Goal: Task Accomplishment & Management: Complete application form

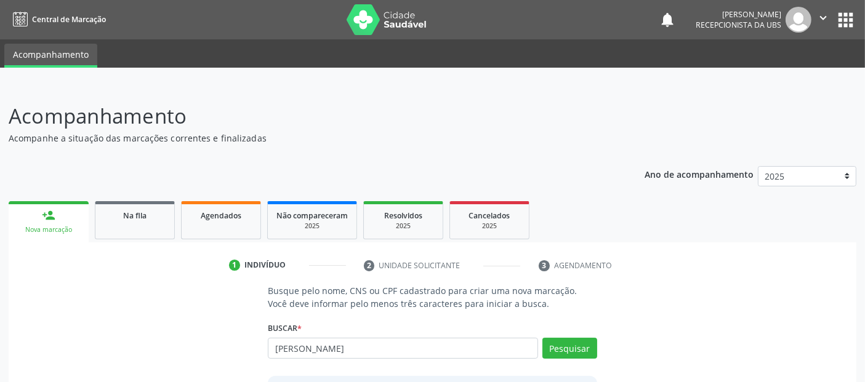
type input "[PERSON_NAME]"
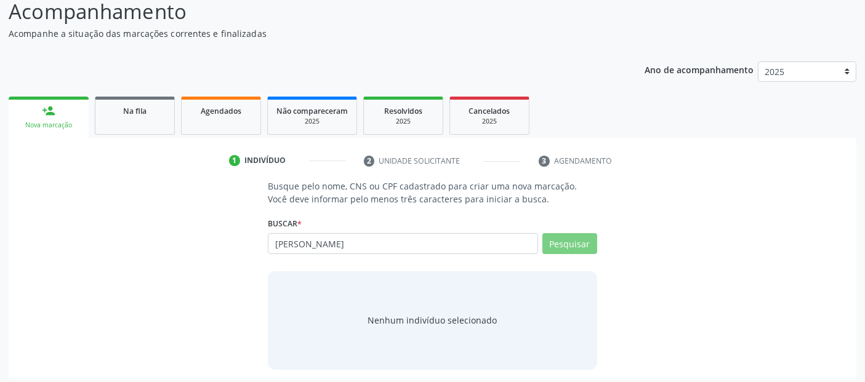
scroll to position [108, 0]
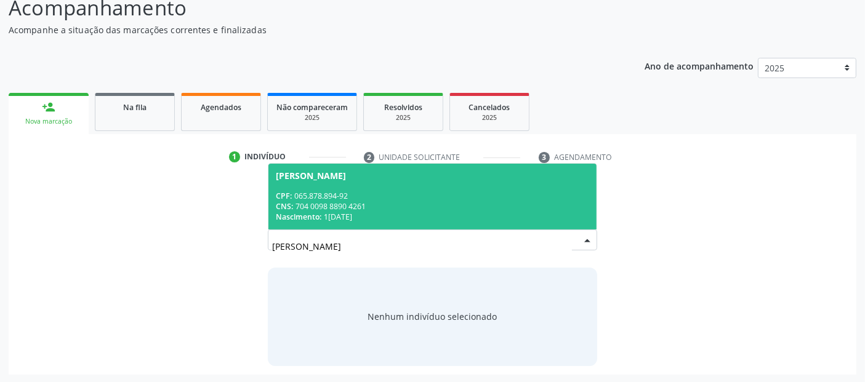
click at [466, 212] on div "Nascimento: [DATE]" at bounding box center [432, 217] width 313 height 10
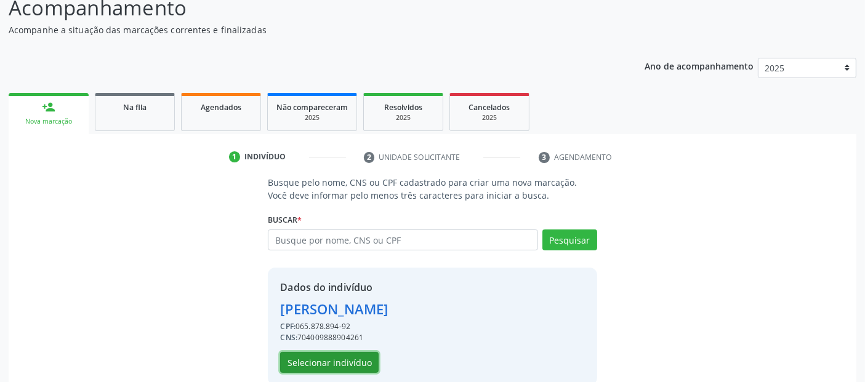
click at [334, 357] on button "Selecionar indivíduo" at bounding box center [329, 362] width 99 height 21
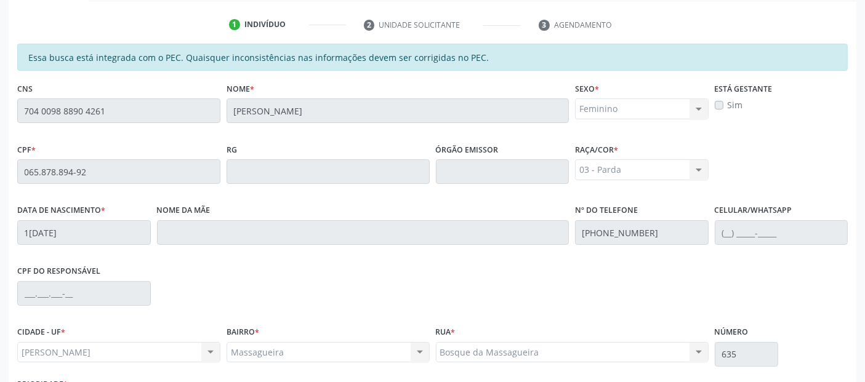
scroll to position [336, 0]
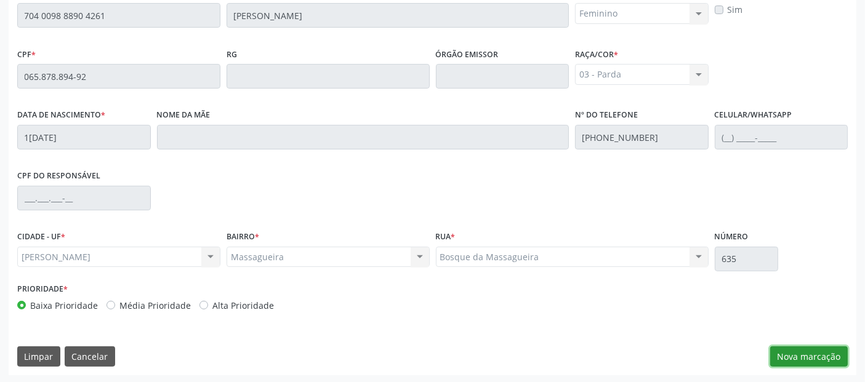
click at [814, 352] on button "Nova marcação" at bounding box center [809, 357] width 78 height 21
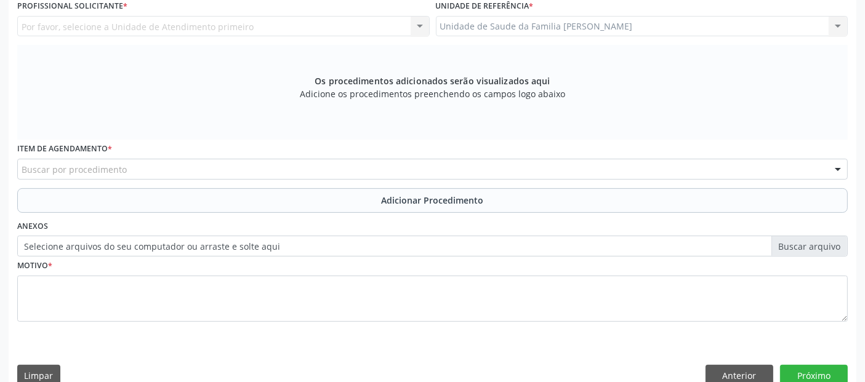
click at [387, 171] on div "Buscar por procedimento" at bounding box center [432, 169] width 831 height 21
click at [293, 163] on div "Buscar por procedimento" at bounding box center [432, 169] width 831 height 21
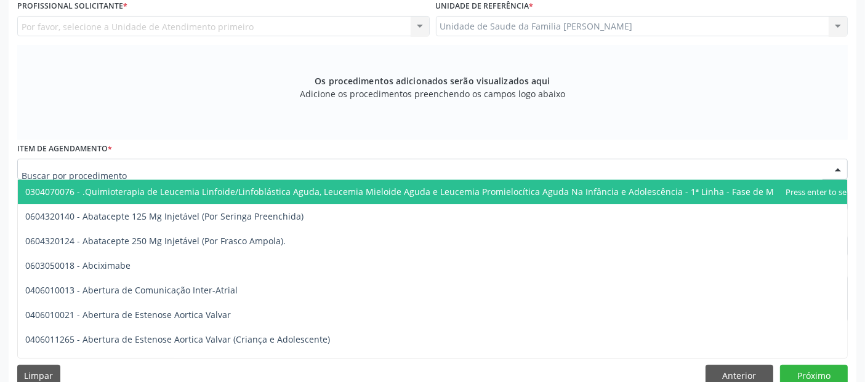
click at [293, 163] on input "text" at bounding box center [422, 175] width 801 height 25
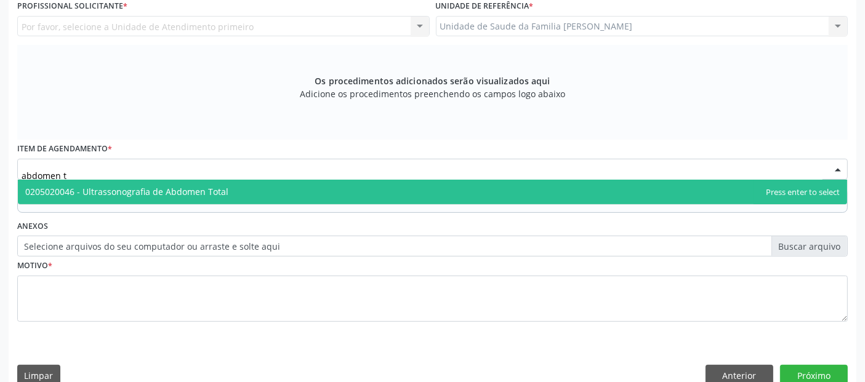
type input "abdomen to"
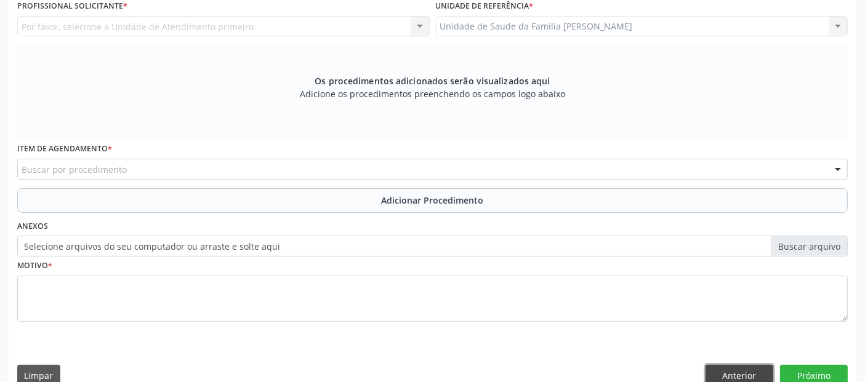
click at [730, 369] on button "Anterior" at bounding box center [740, 375] width 68 height 21
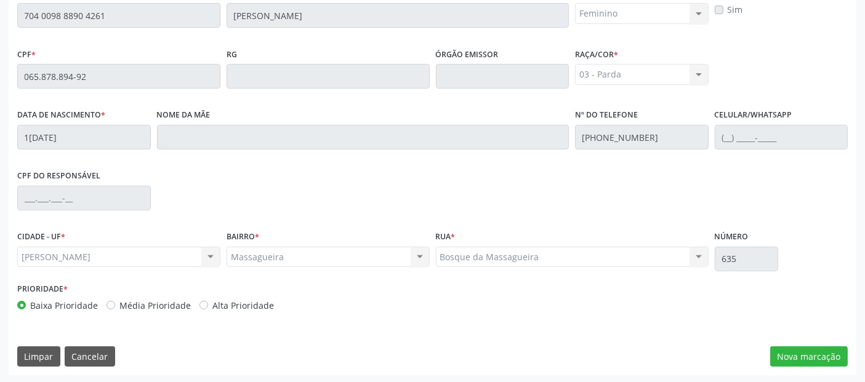
click at [730, 369] on div "Essa busca está integrada com o PEC. Quaisquer inconsistências nas informações …" at bounding box center [433, 161] width 848 height 427
click at [105, 351] on button "Cancelar" at bounding box center [90, 357] width 50 height 21
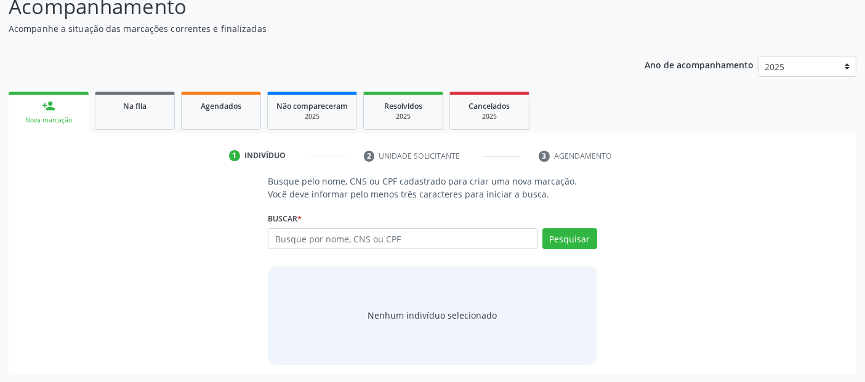
scroll to position [108, 0]
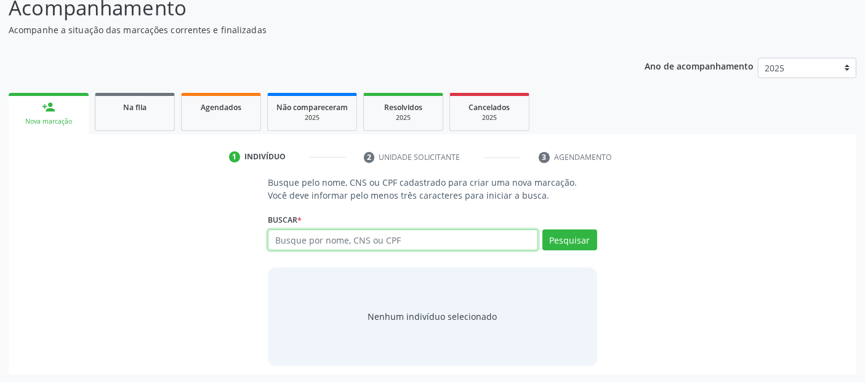
click at [413, 238] on input "text" at bounding box center [403, 240] width 270 height 21
click at [413, 238] on input "[PERSON_NAME] oli" at bounding box center [403, 240] width 270 height 21
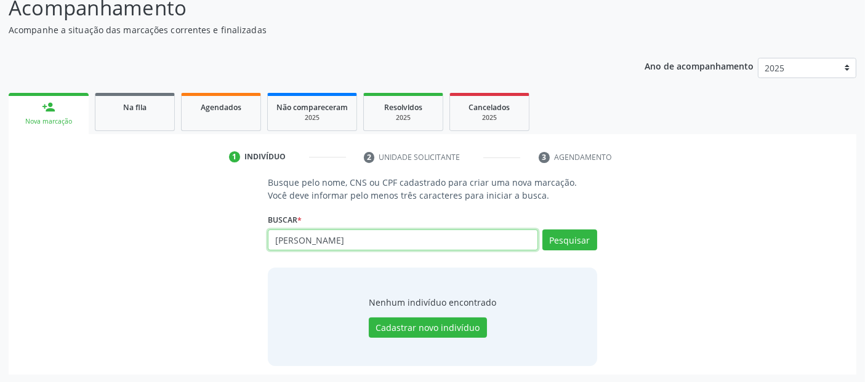
type input "[PERSON_NAME]"
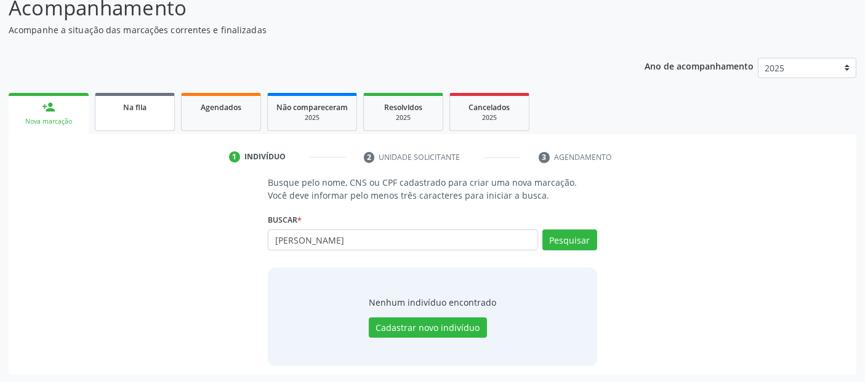
click at [142, 100] on div "Na fila" at bounding box center [135, 106] width 62 height 13
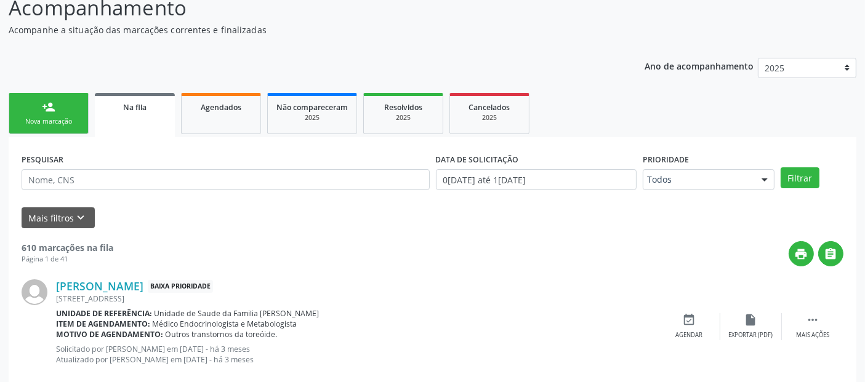
click at [183, 180] on input "text" at bounding box center [226, 179] width 408 height 21
click at [781, 167] on button "Filtrar" at bounding box center [800, 177] width 39 height 21
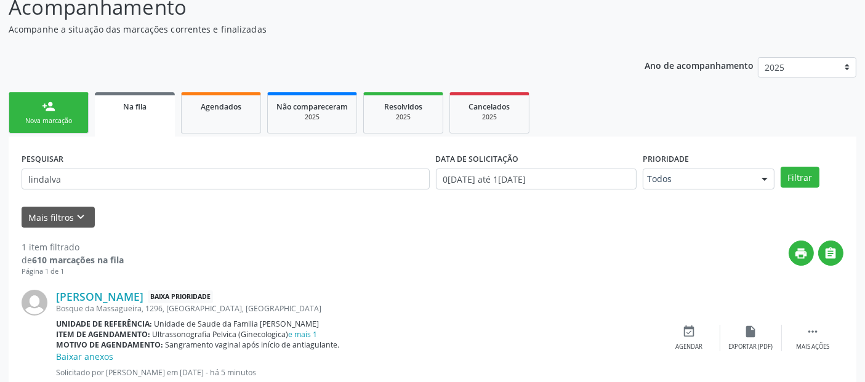
scroll to position [146, 0]
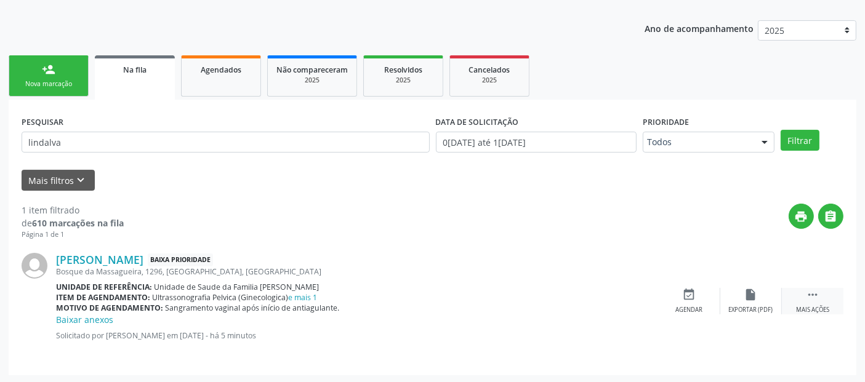
click at [817, 310] on div "Mais ações" at bounding box center [812, 310] width 33 height 9
click at [112, 256] on link "[PERSON_NAME]" at bounding box center [99, 260] width 87 height 14
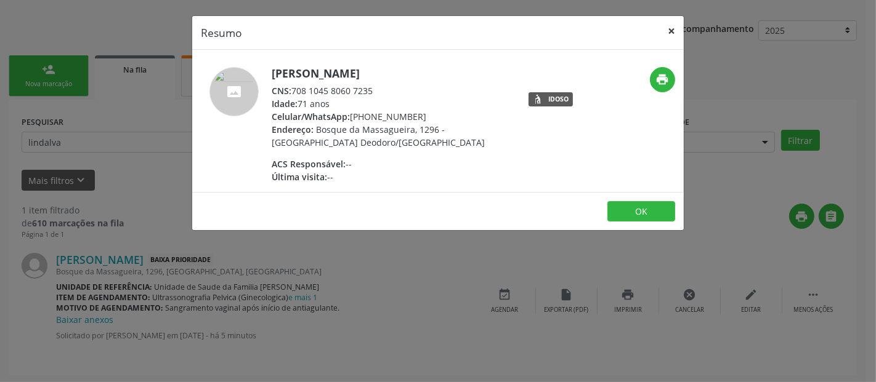
click at [671, 38] on button "×" at bounding box center [671, 31] width 25 height 30
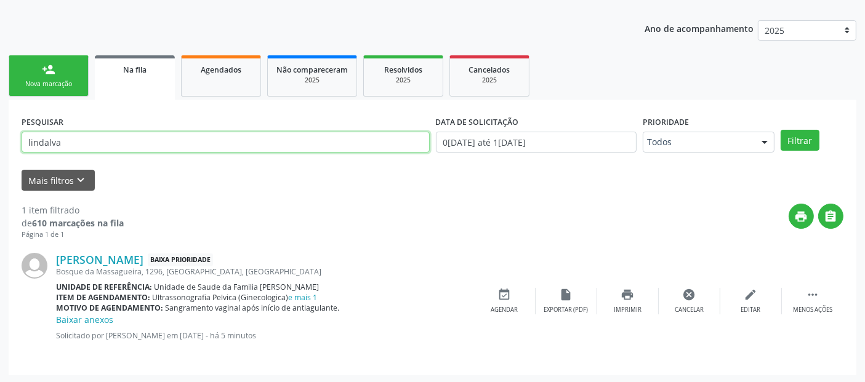
click at [140, 147] on input "lindalva" at bounding box center [226, 142] width 408 height 21
click at [781, 130] on button "Filtrar" at bounding box center [800, 140] width 39 height 21
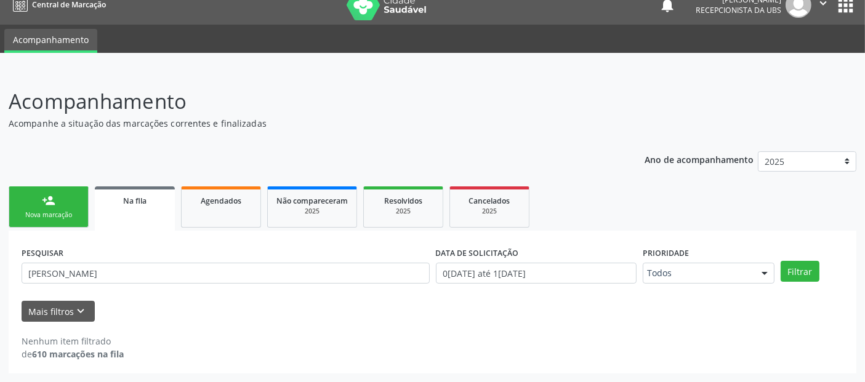
scroll to position [14, 0]
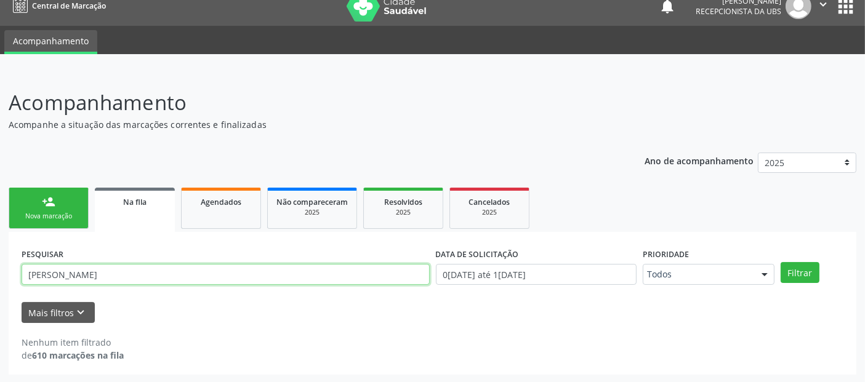
click at [100, 280] on input "[PERSON_NAME]" at bounding box center [226, 274] width 408 height 21
type input "[PERSON_NAME]"
click at [781, 262] on button "Filtrar" at bounding box center [800, 272] width 39 height 21
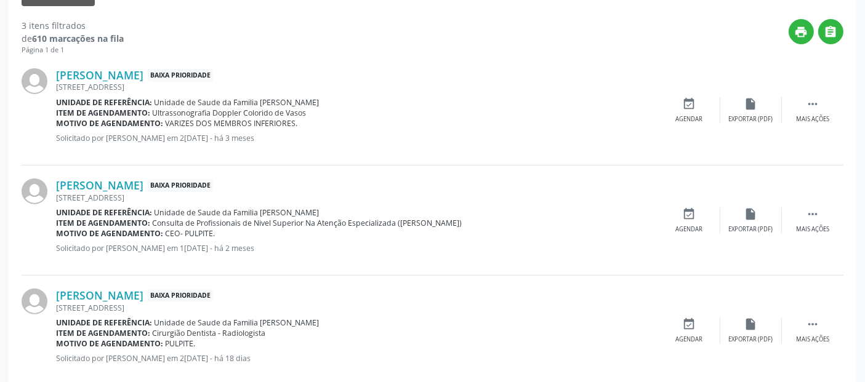
scroll to position [5, 0]
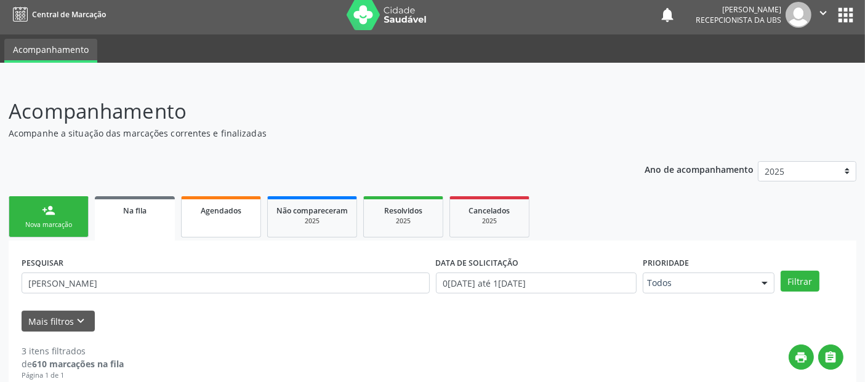
click at [236, 212] on span "Agendados" at bounding box center [221, 211] width 41 height 10
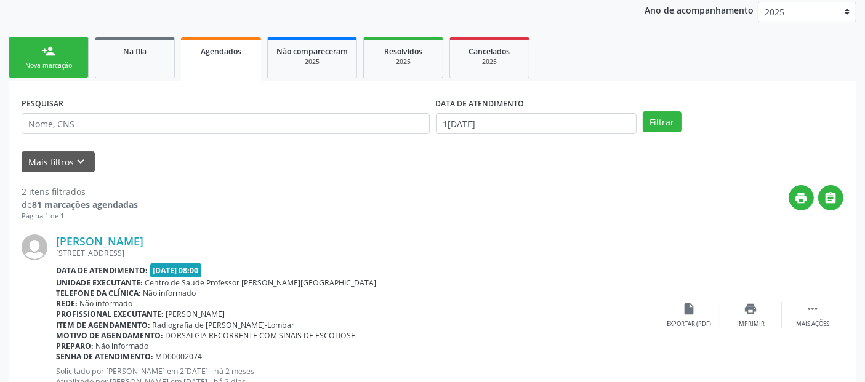
scroll to position [167, 0]
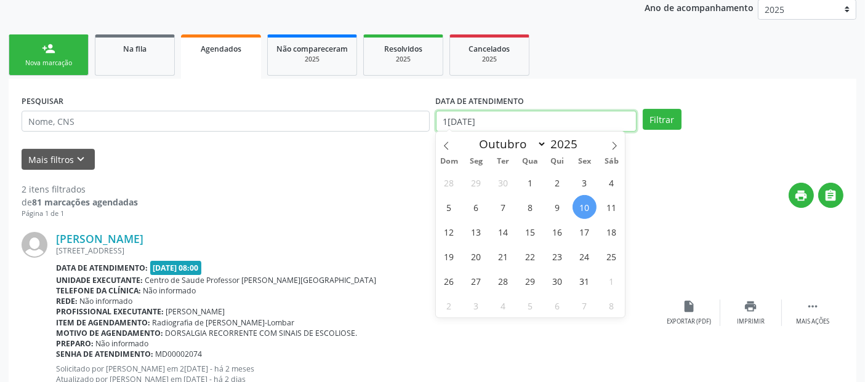
click at [610, 118] on input "1[DATE]" at bounding box center [536, 121] width 201 height 21
click at [551, 223] on span "16" at bounding box center [558, 232] width 24 height 24
type input "1[DATE]"
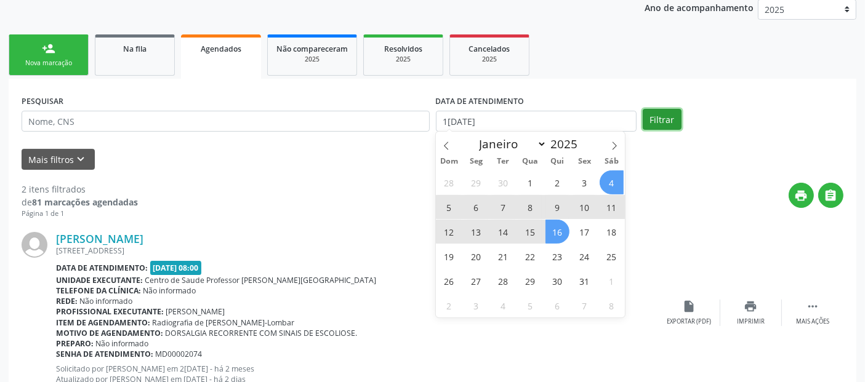
click at [677, 113] on button "Filtrar" at bounding box center [662, 119] width 39 height 21
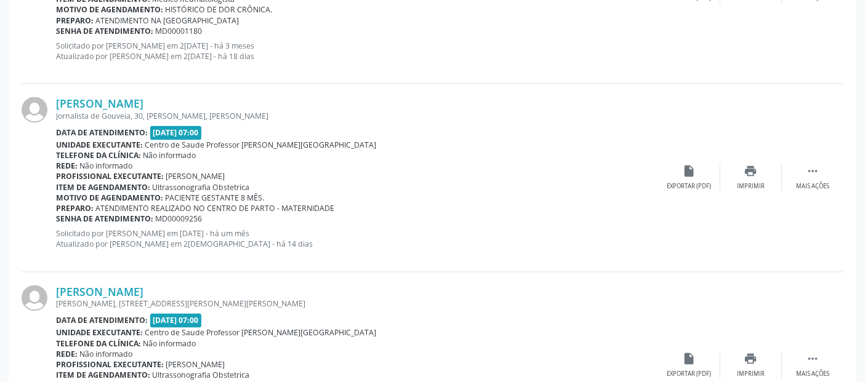
scroll to position [2865, 0]
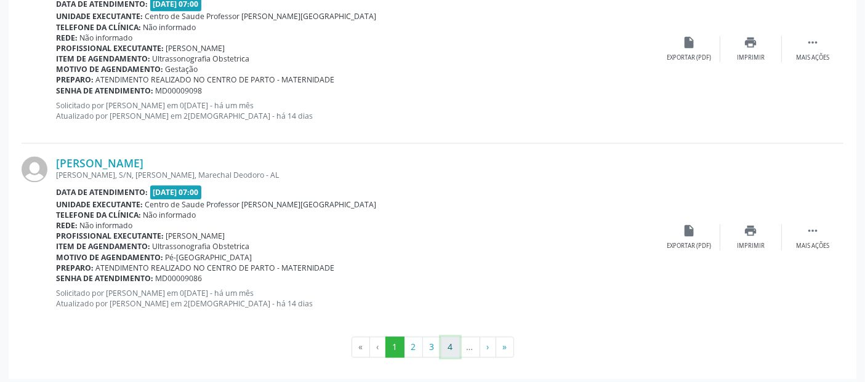
click at [454, 344] on button "4" at bounding box center [450, 347] width 19 height 21
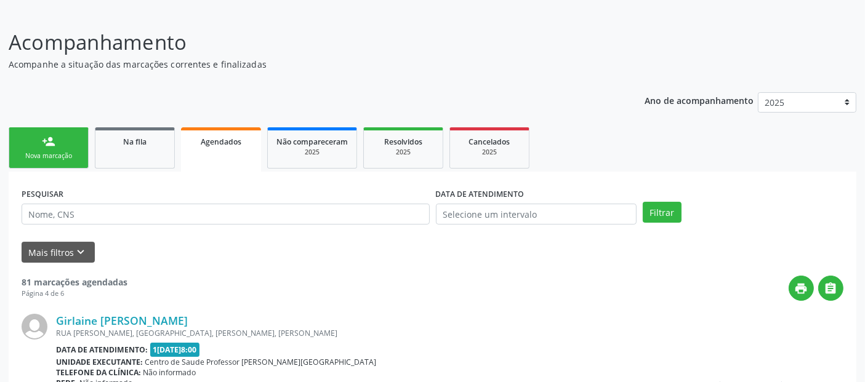
scroll to position [0, 0]
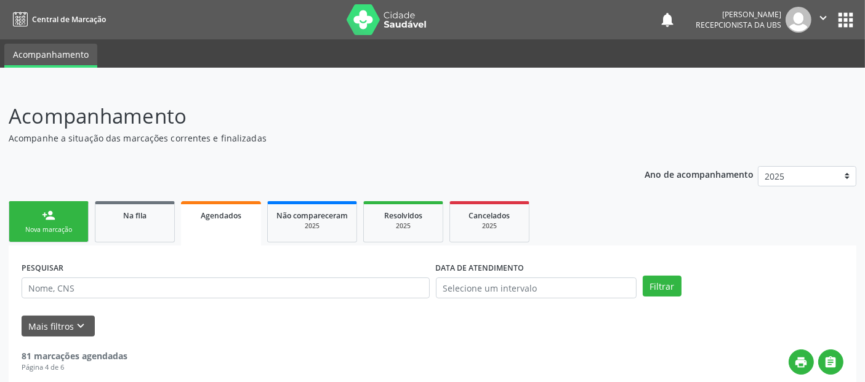
click at [139, 234] on link "Na fila" at bounding box center [135, 221] width 80 height 41
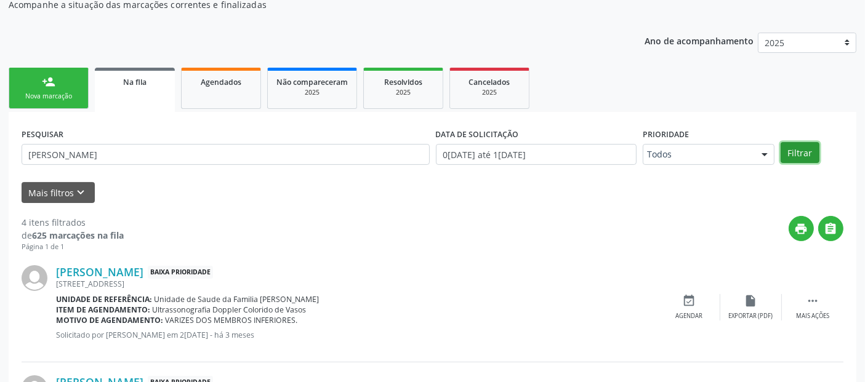
click at [801, 147] on button "Filtrar" at bounding box center [800, 152] width 39 height 21
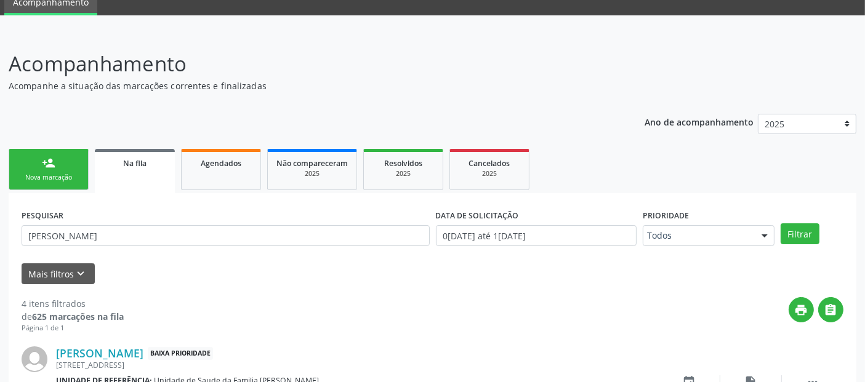
scroll to position [134, 0]
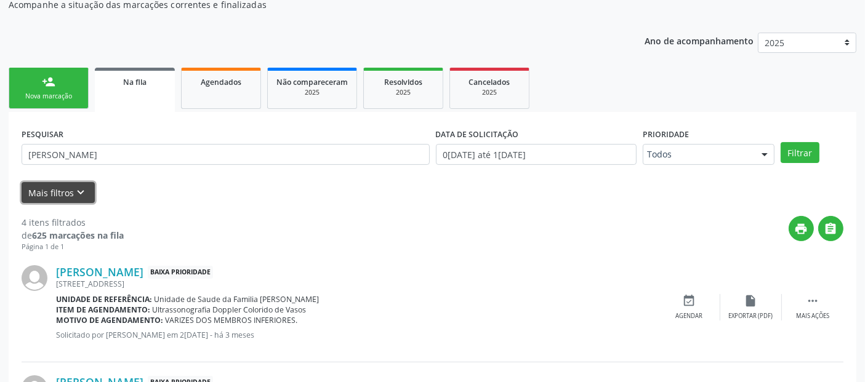
click at [76, 190] on icon "keyboard_arrow_down" at bounding box center [82, 193] width 14 height 14
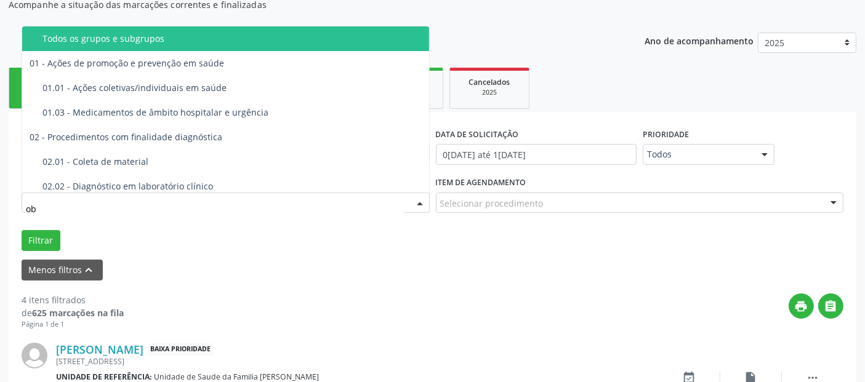
type input "obs"
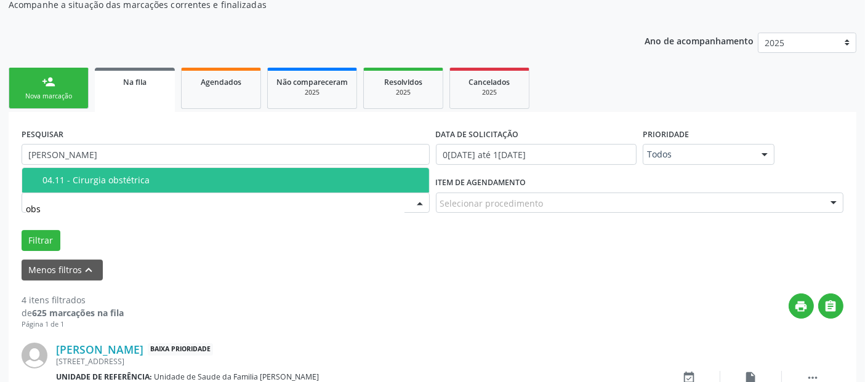
click at [552, 194] on div "Selecionar procedimento" at bounding box center [640, 203] width 408 height 21
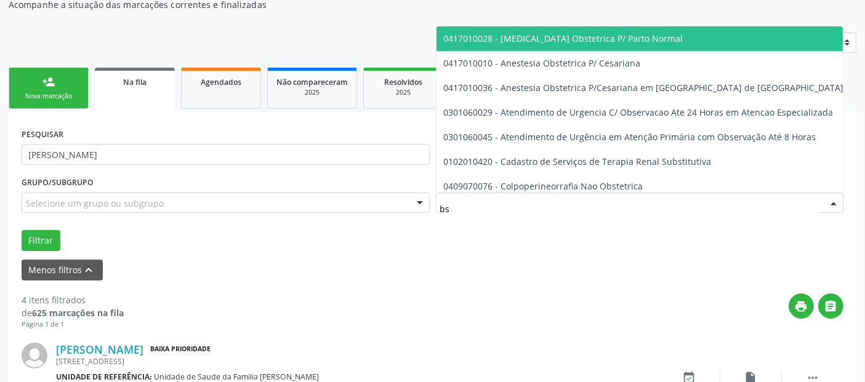
type input "b"
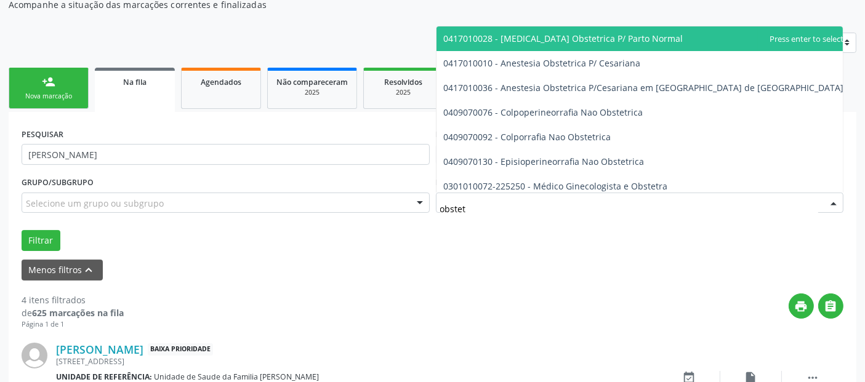
type input "obstetr"
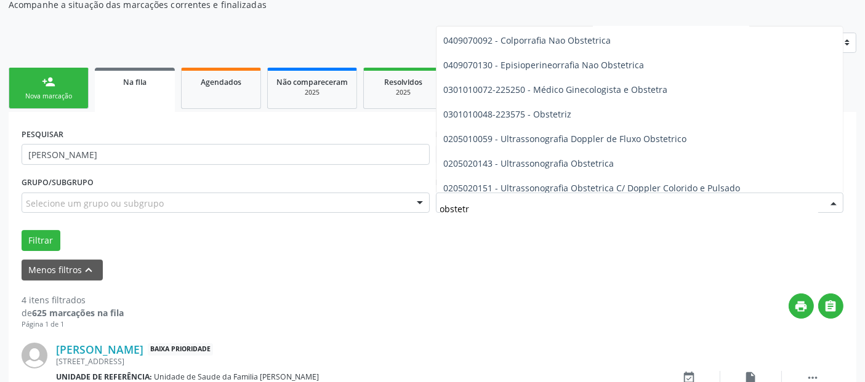
scroll to position [105, 0]
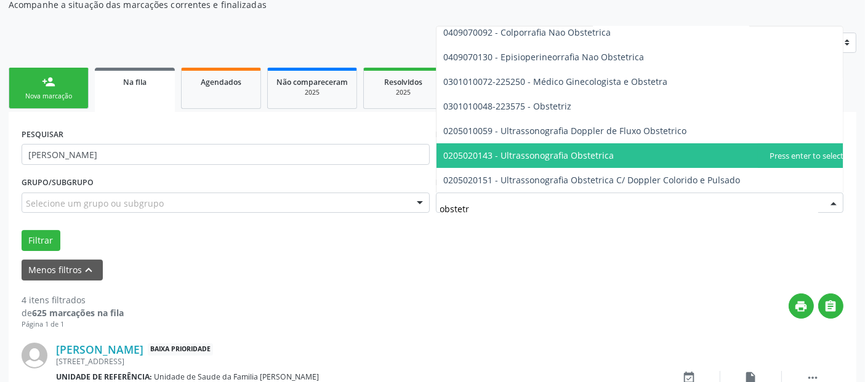
click at [543, 154] on span "0205020143 - Ultrassonografia Obstetrica" at bounding box center [529, 156] width 171 height 12
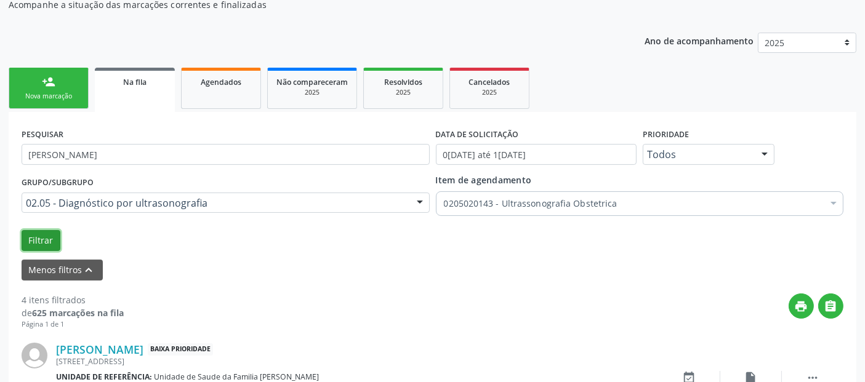
click at [52, 231] on button "Filtrar" at bounding box center [41, 240] width 39 height 21
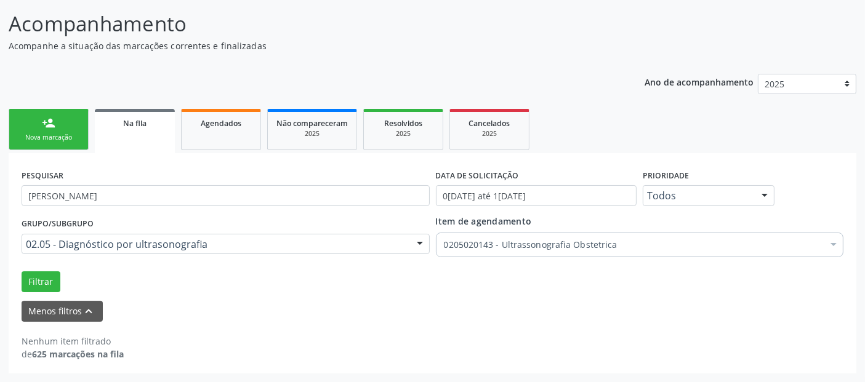
scroll to position [91, 0]
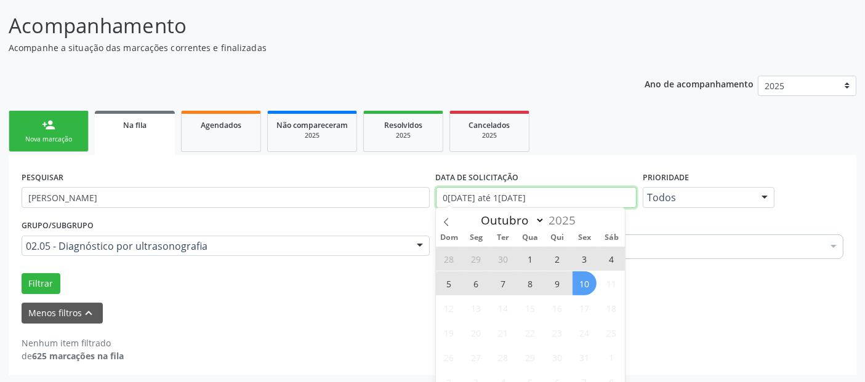
click at [531, 191] on input "0[DATE] até 1[DATE]" at bounding box center [536, 197] width 201 height 21
click at [524, 256] on span "1" at bounding box center [530, 259] width 24 height 24
type input "01/10/2025"
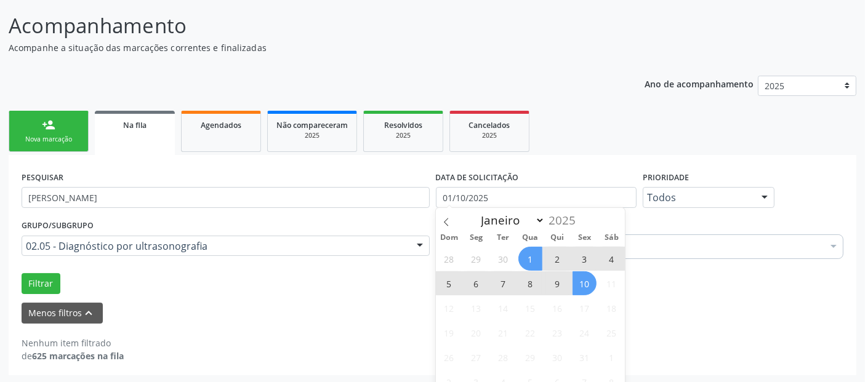
click at [586, 284] on span "10" at bounding box center [585, 284] width 24 height 24
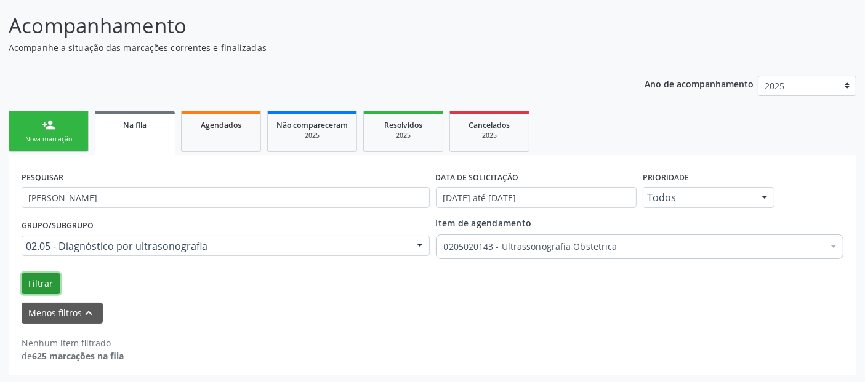
click at [47, 285] on button "Filtrar" at bounding box center [41, 283] width 39 height 21
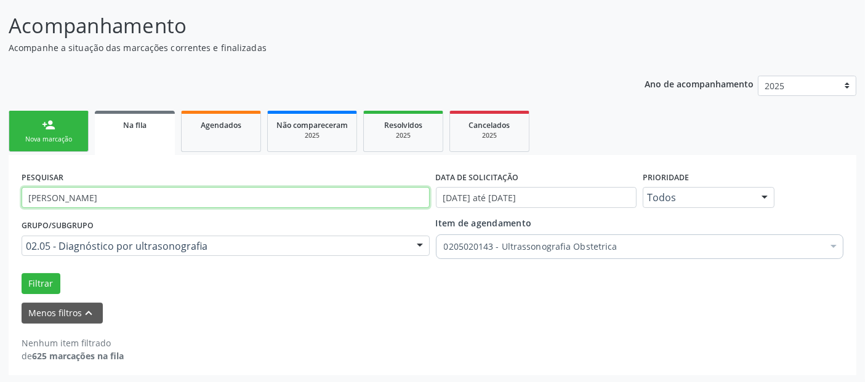
click at [196, 194] on input "[PERSON_NAME]" at bounding box center [226, 197] width 408 height 21
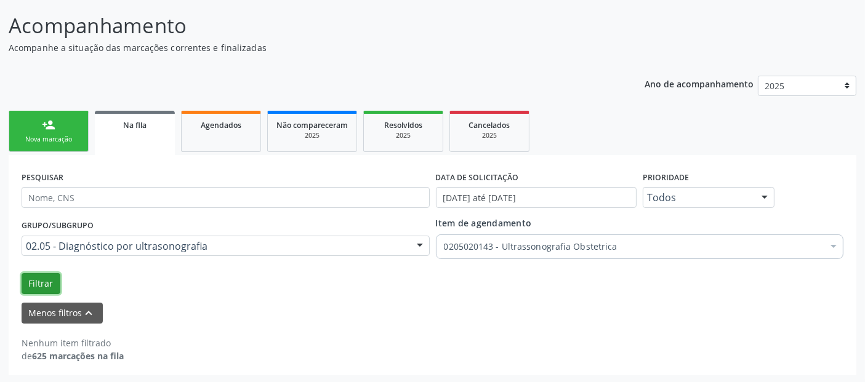
click at [42, 286] on button "Filtrar" at bounding box center [41, 283] width 39 height 21
